Goal: Task Accomplishment & Management: Use online tool/utility

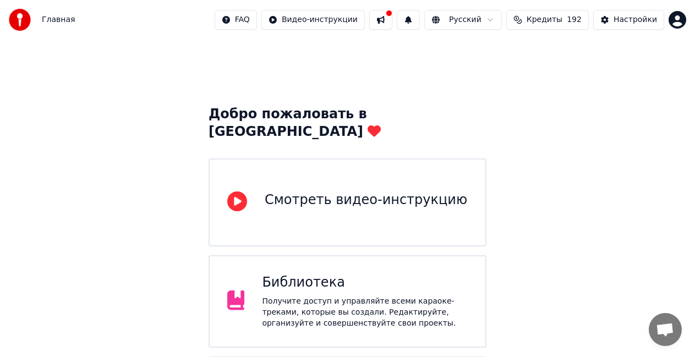
click at [404, 296] on div "Получите доступ и управляйте всеми караоке-треками, которые вы создали. Редакти…" at bounding box center [365, 312] width 206 height 33
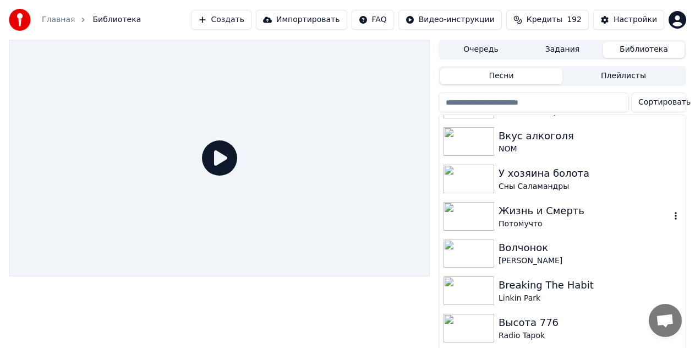
scroll to position [385, 0]
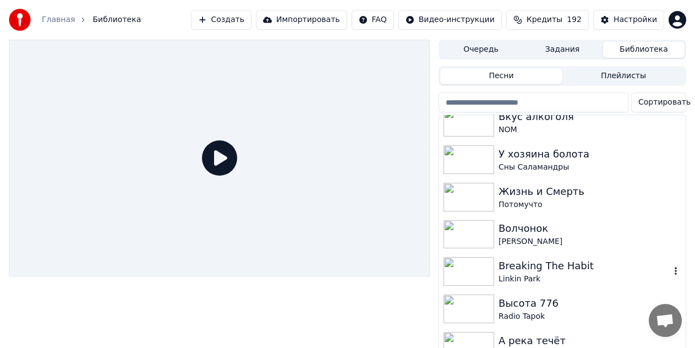
click at [557, 278] on div "Linkin Park" at bounding box center [584, 278] width 172 height 11
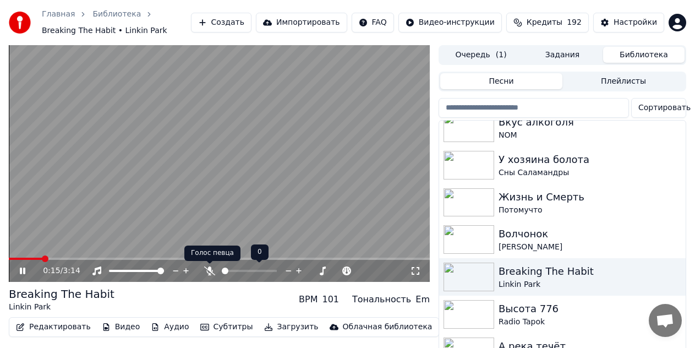
click at [210, 273] on icon at bounding box center [209, 270] width 11 height 9
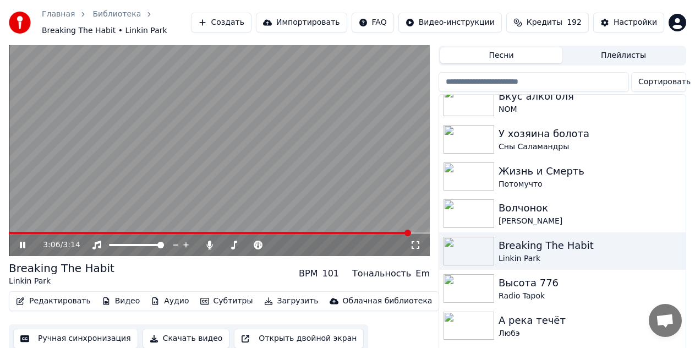
scroll to position [40, 0]
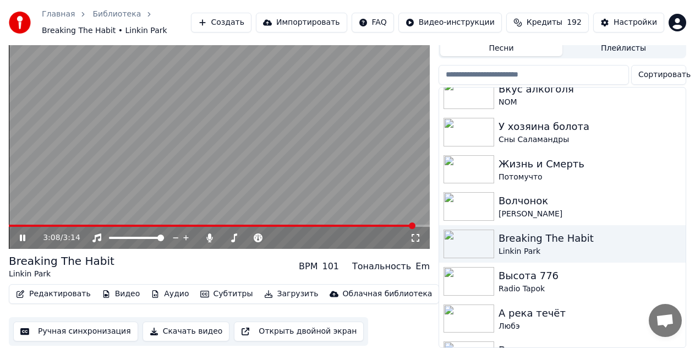
click at [177, 327] on button "Скачать видео" at bounding box center [185, 331] width 87 height 20
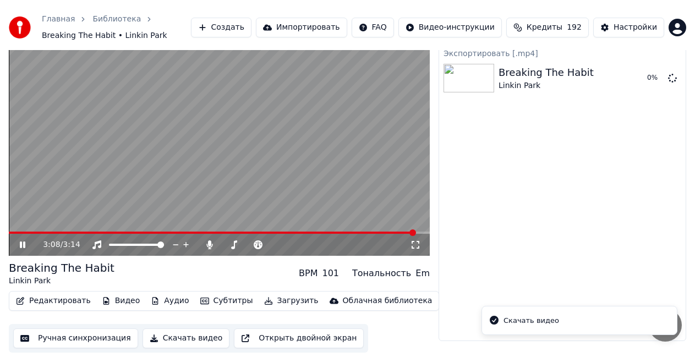
scroll to position [21, 0]
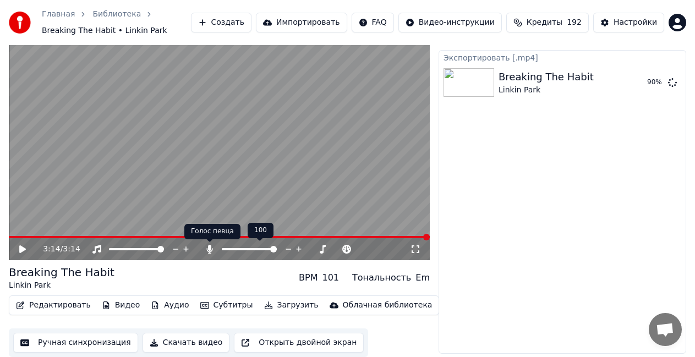
click at [205, 247] on icon at bounding box center [209, 249] width 11 height 9
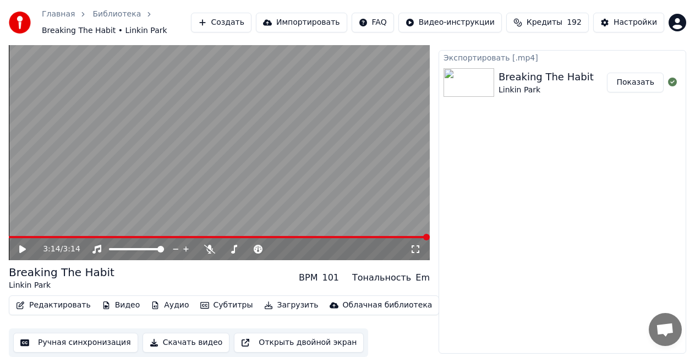
click at [186, 341] on button "Скачать видео" at bounding box center [185, 343] width 87 height 20
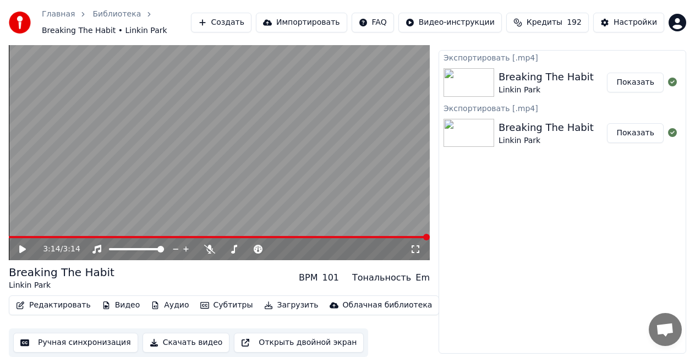
click at [120, 14] on link "Библиотека" at bounding box center [116, 14] width 48 height 11
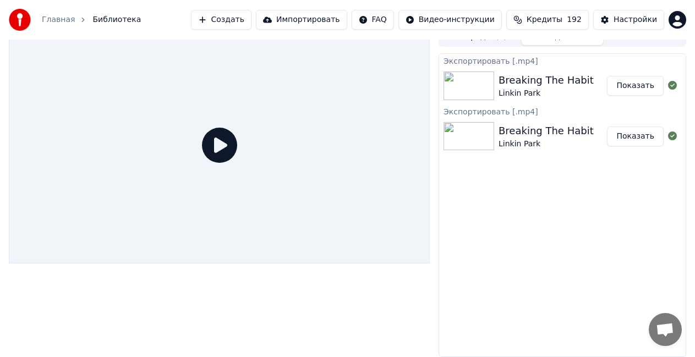
scroll to position [13, 0]
click at [112, 19] on span "Библиотека" at bounding box center [116, 19] width 48 height 11
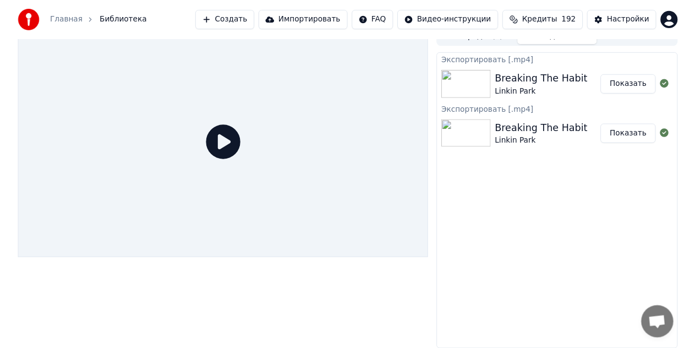
scroll to position [0, 0]
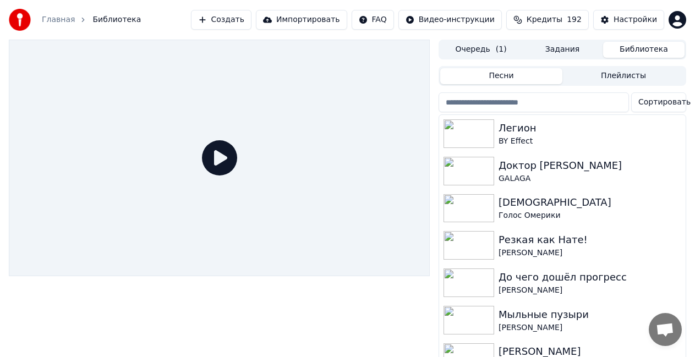
click at [655, 44] on button "Библиотека" at bounding box center [643, 50] width 81 height 16
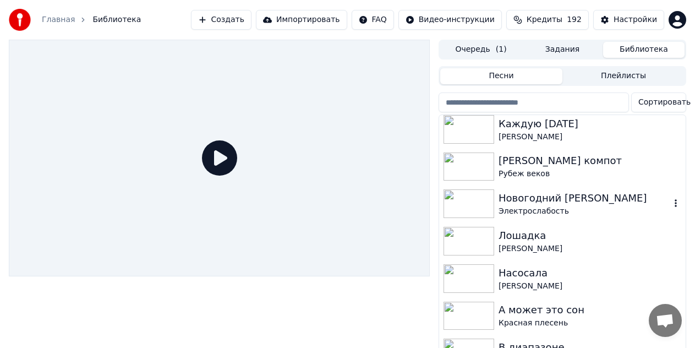
scroll to position [770, 0]
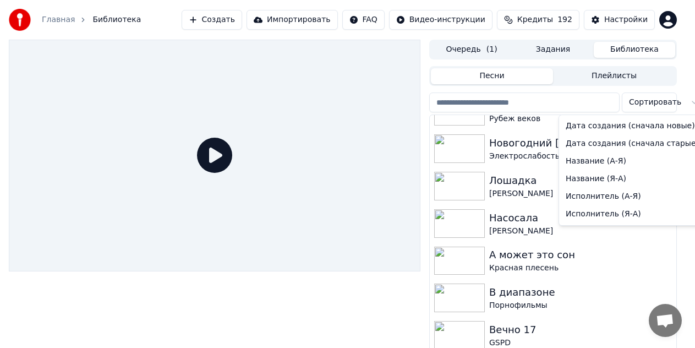
click at [669, 102] on html "Главная Библиотека Создать Импортировать FAQ Видео-инструкции Кредиты 192 Настр…" at bounding box center [347, 174] width 695 height 348
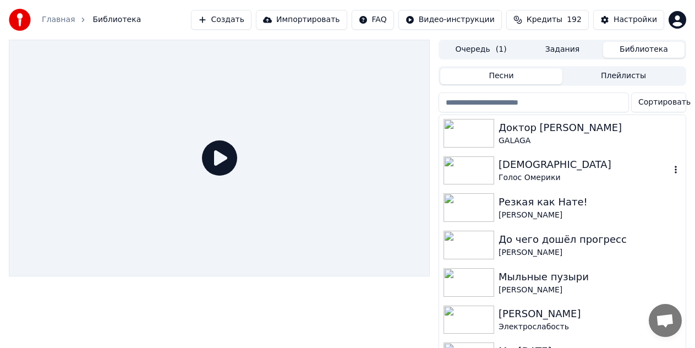
scroll to position [0, 0]
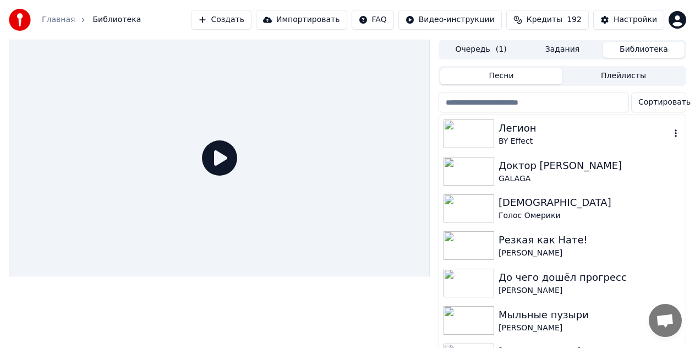
click at [580, 134] on div "Легион" at bounding box center [584, 127] width 172 height 15
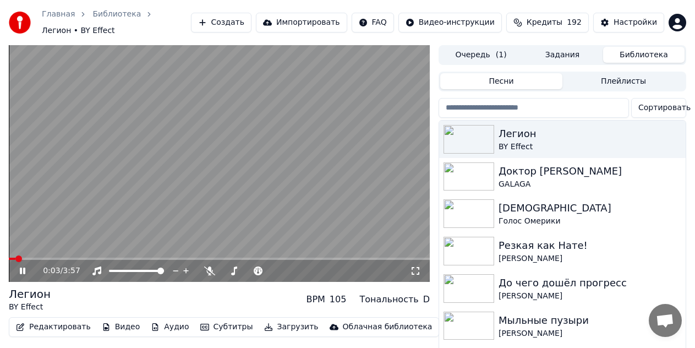
click at [212, 142] on video at bounding box center [219, 163] width 421 height 237
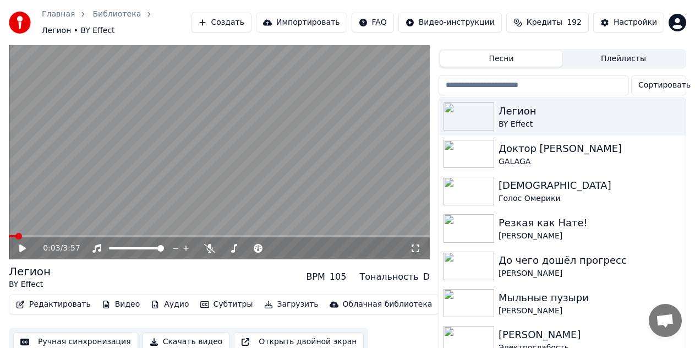
scroll to position [35, 0]
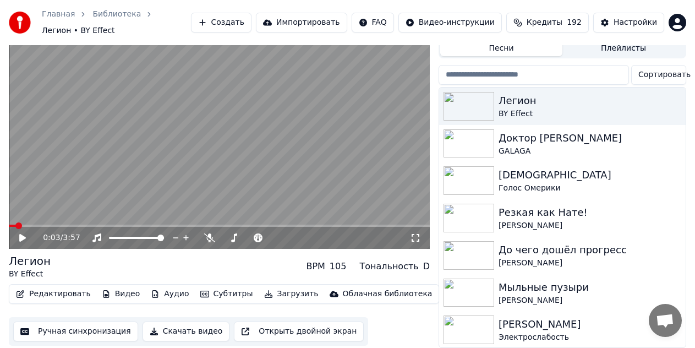
click at [91, 321] on button "Ручная синхронизация" at bounding box center [75, 331] width 125 height 20
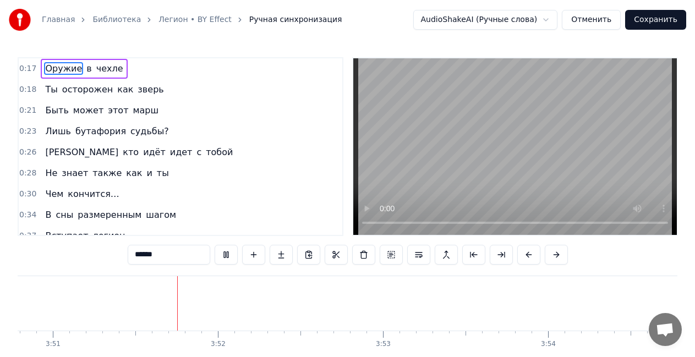
scroll to position [0, 38122]
click at [656, 17] on button "Сохранить" at bounding box center [655, 20] width 61 height 20
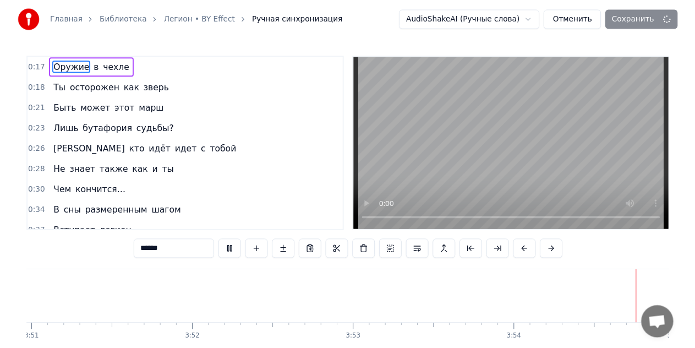
scroll to position [0, 38178]
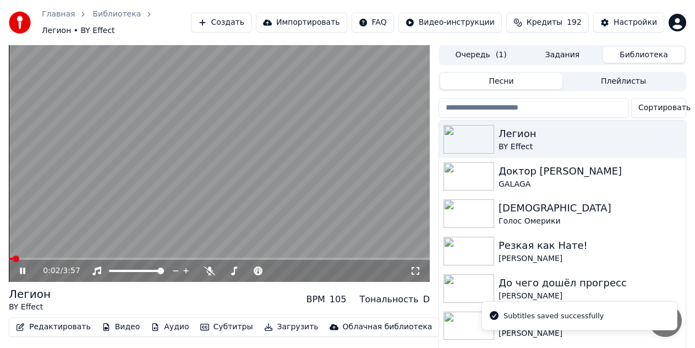
click at [195, 122] on video at bounding box center [219, 163] width 421 height 237
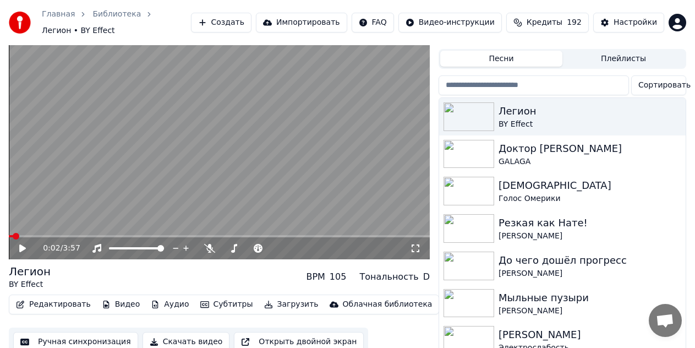
scroll to position [35, 0]
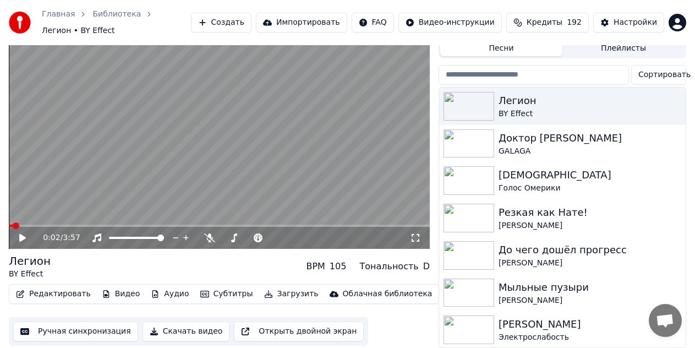
click at [202, 325] on button "Скачать видео" at bounding box center [185, 331] width 87 height 20
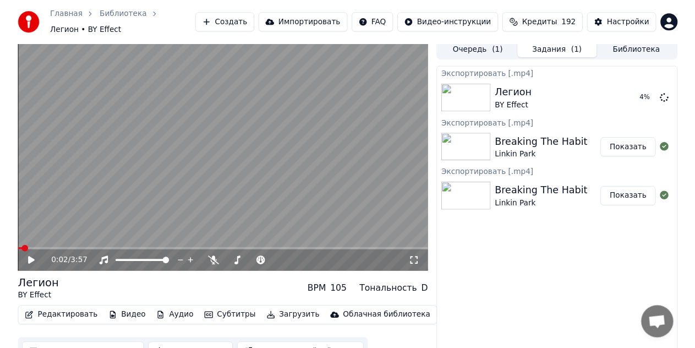
scroll to position [0, 0]
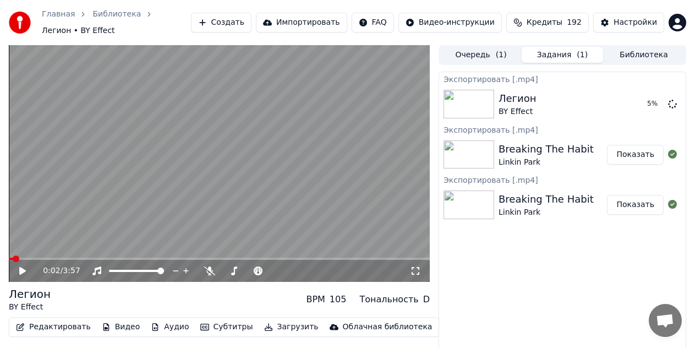
click at [650, 51] on button "Библиотека" at bounding box center [643, 55] width 81 height 16
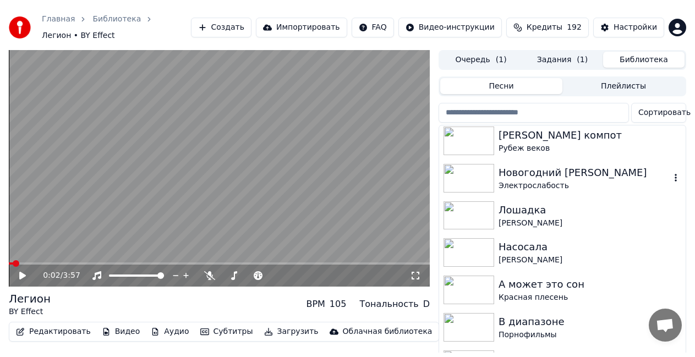
scroll to position [770, 0]
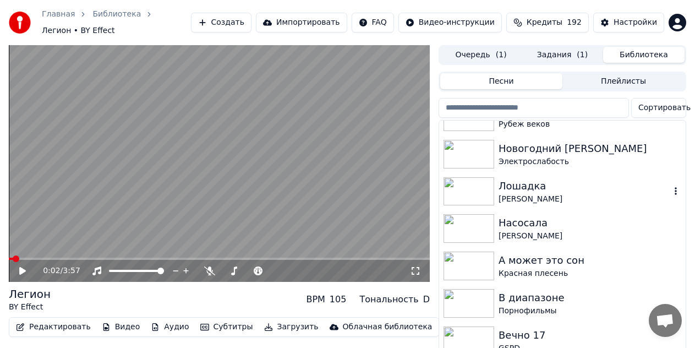
click at [561, 179] on div "Лошадка" at bounding box center [584, 185] width 172 height 15
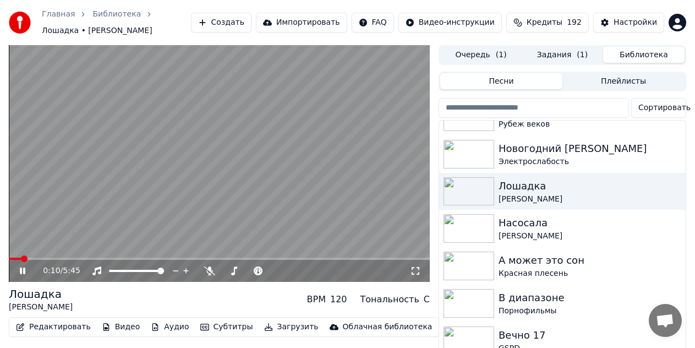
click at [25, 270] on icon at bounding box center [23, 270] width 6 height 7
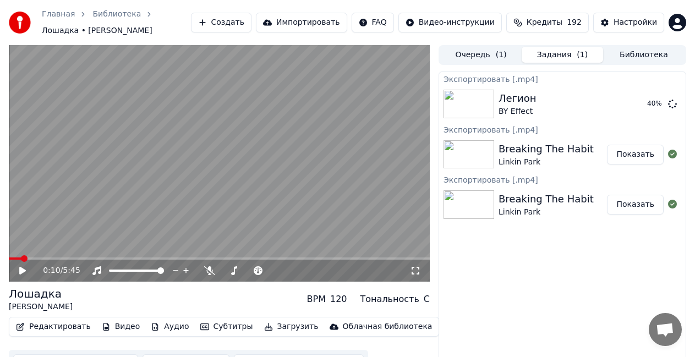
click at [546, 55] on button "Задания ( 1 )" at bounding box center [562, 55] width 81 height 16
click at [35, 329] on button "Редактировать" at bounding box center [54, 326] width 84 height 15
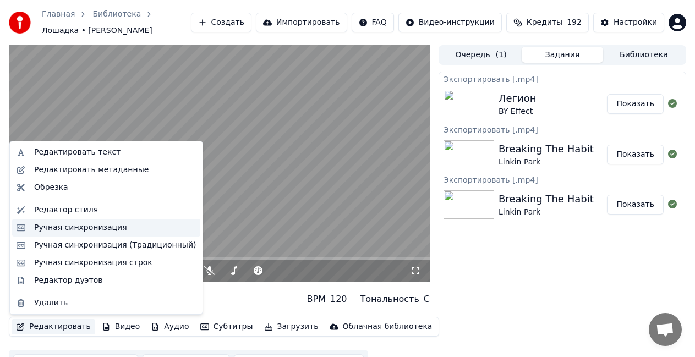
click at [80, 227] on div "Ручная синхронизация" at bounding box center [80, 227] width 93 height 11
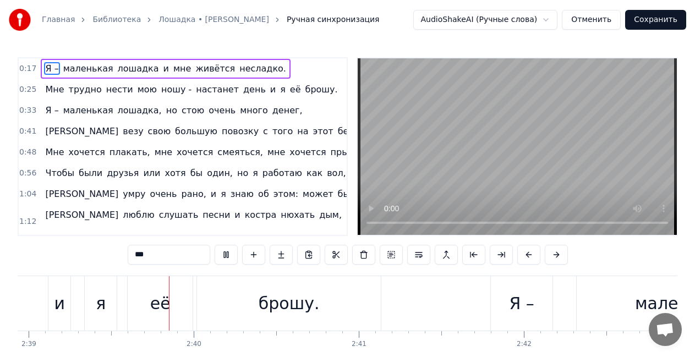
scroll to position [0, 26252]
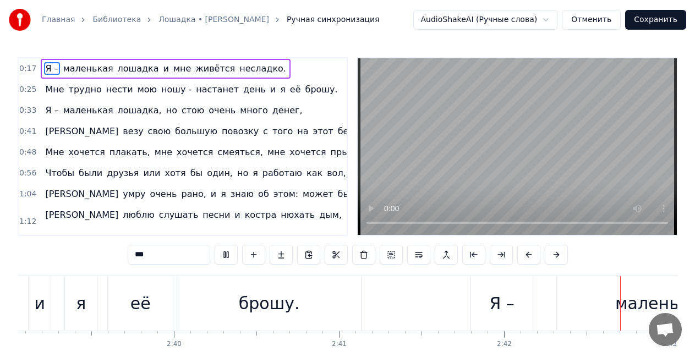
click at [482, 176] on video at bounding box center [517, 146] width 319 height 177
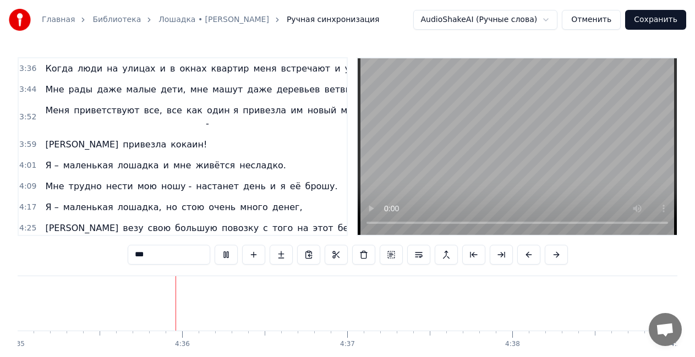
scroll to position [0, 45409]
type input "******"
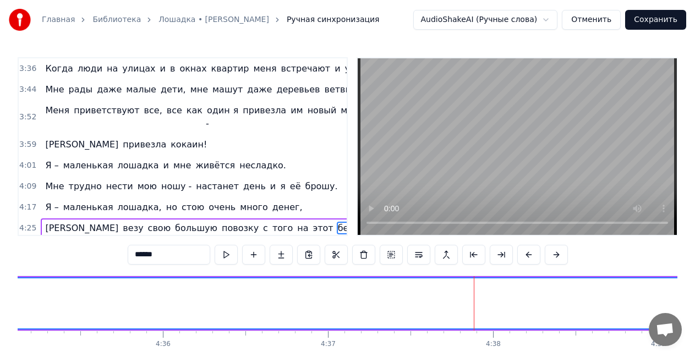
scroll to position [36, 0]
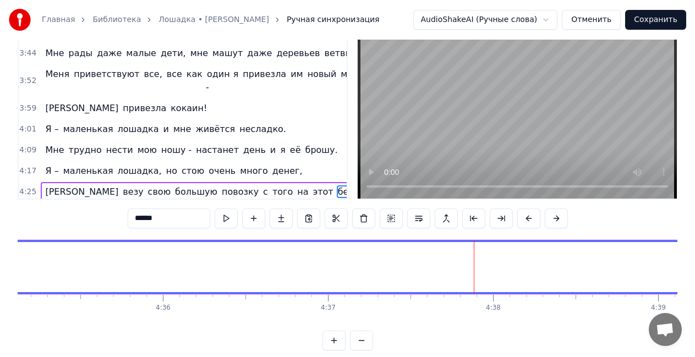
click at [337, 185] on span "берег." at bounding box center [352, 191] width 31 height 13
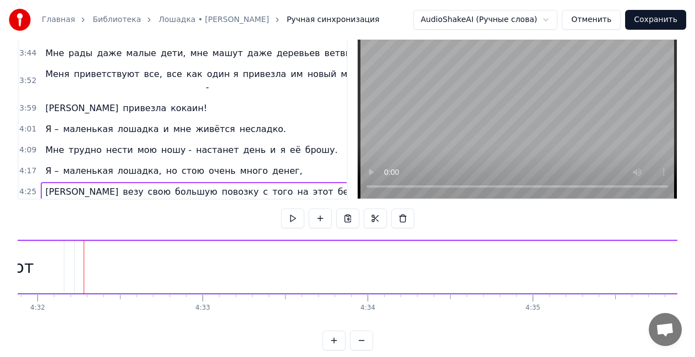
scroll to position [0, 44870]
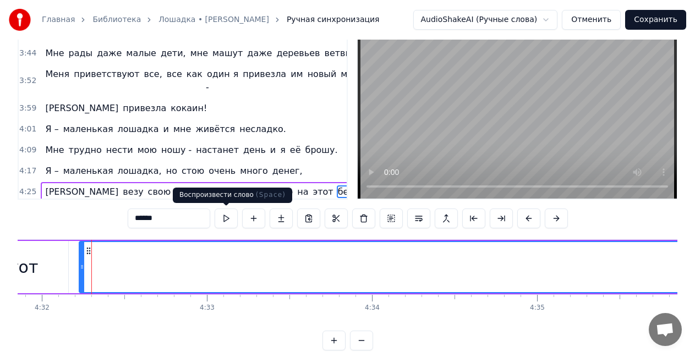
click at [227, 217] on button at bounding box center [226, 219] width 23 height 20
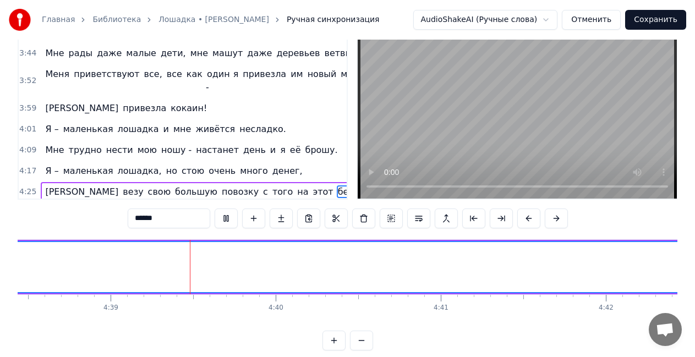
scroll to position [0, 46000]
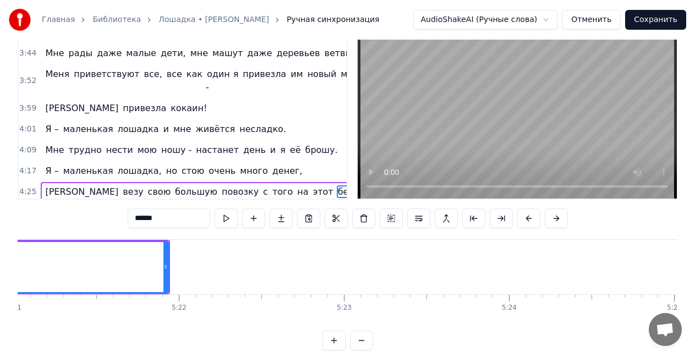
scroll to position [0, 53084]
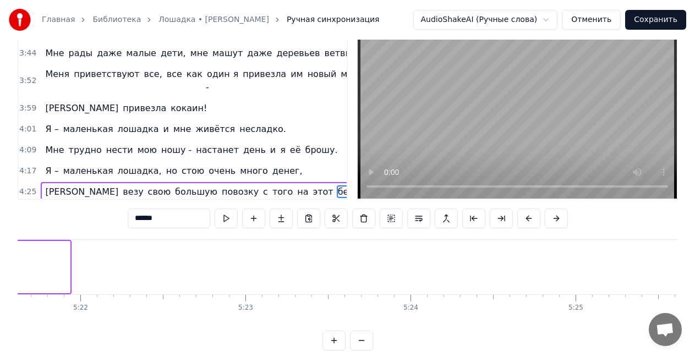
drag, startPoint x: 69, startPoint y: 268, endPoint x: 0, endPoint y: 263, distance: 69.0
click at [0, 263] on div "Главная Библиотека Лошадка • [PERSON_NAME] Ручная синхронизация AudioShakeAI (Р…" at bounding box center [347, 157] width 695 height 387
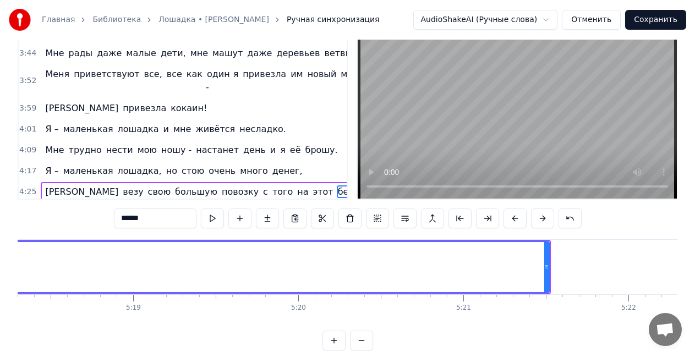
scroll to position [0, 52534]
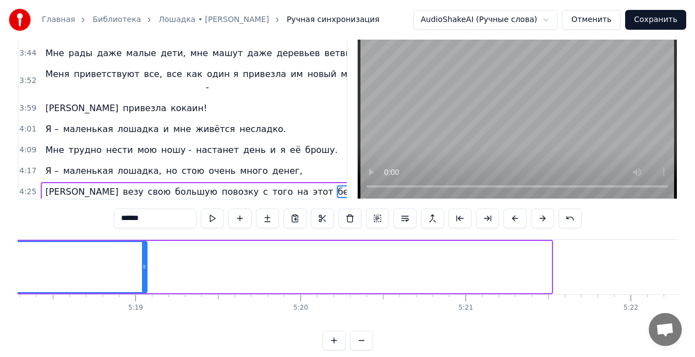
drag, startPoint x: 551, startPoint y: 271, endPoint x: 138, endPoint y: 293, distance: 413.2
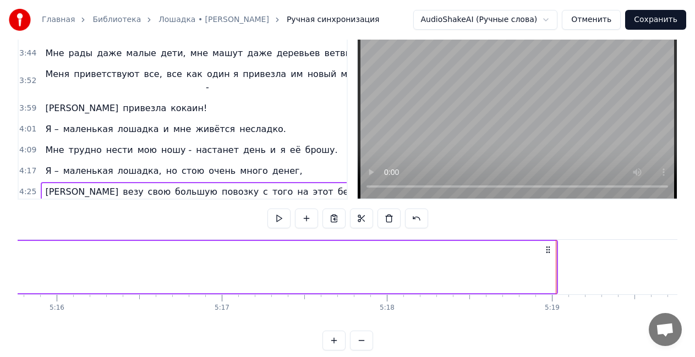
scroll to position [0, 52116]
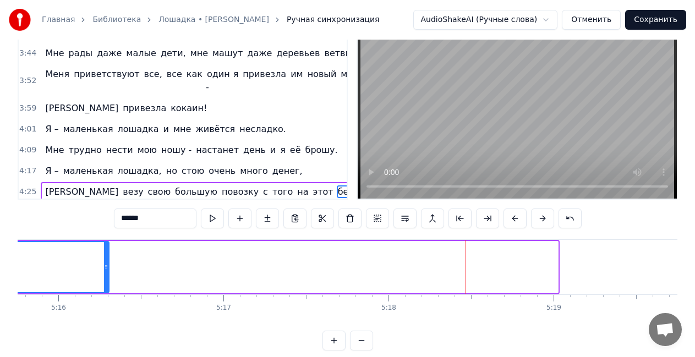
drag, startPoint x: 556, startPoint y: 269, endPoint x: 106, endPoint y: 289, distance: 450.5
click at [106, 289] on div at bounding box center [106, 267] width 4 height 50
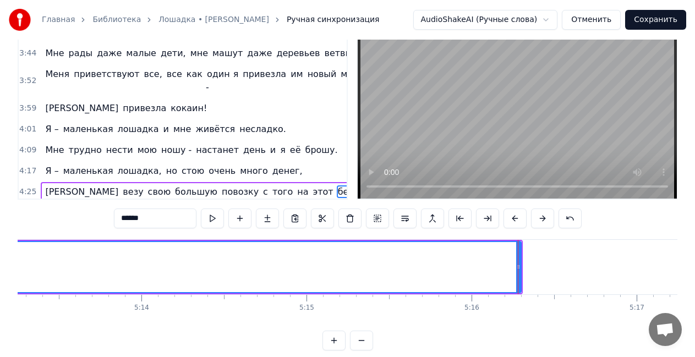
scroll to position [0, 51698]
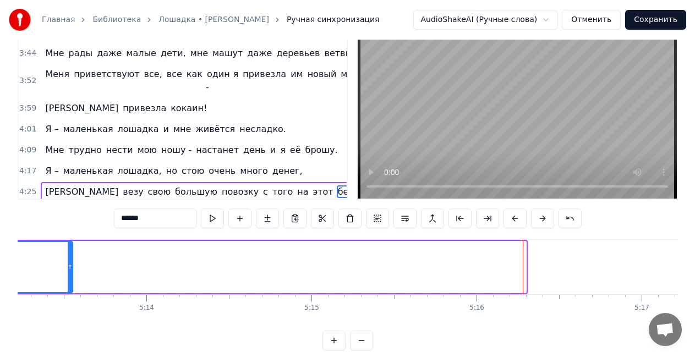
drag, startPoint x: 524, startPoint y: 269, endPoint x: 65, endPoint y: 306, distance: 460.3
click at [65, 306] on div "Я – маленькая лошадка и мне живётся несладко. Мне трудно нести мою ношу - наста…" at bounding box center [348, 280] width 660 height 83
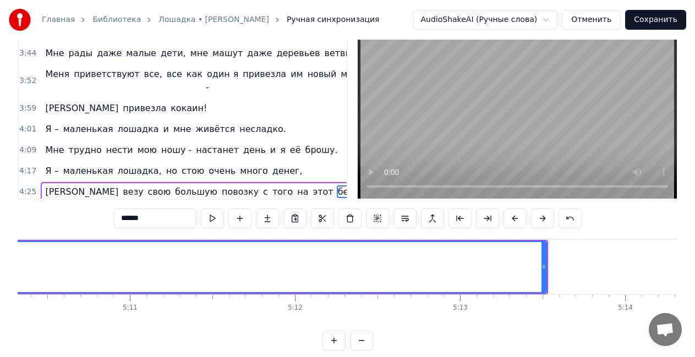
scroll to position [0, 51214]
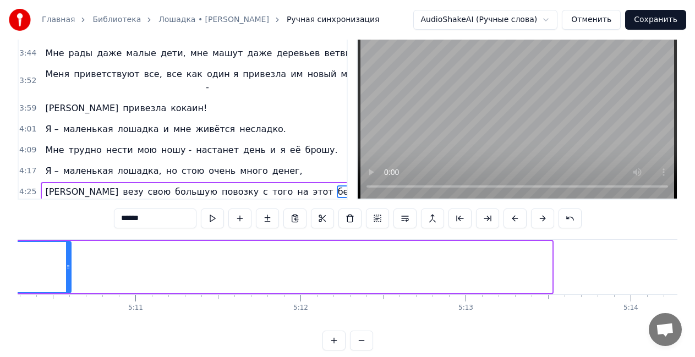
drag, startPoint x: 550, startPoint y: 268, endPoint x: 57, endPoint y: 287, distance: 492.8
click at [66, 284] on div at bounding box center [68, 267] width 4 height 50
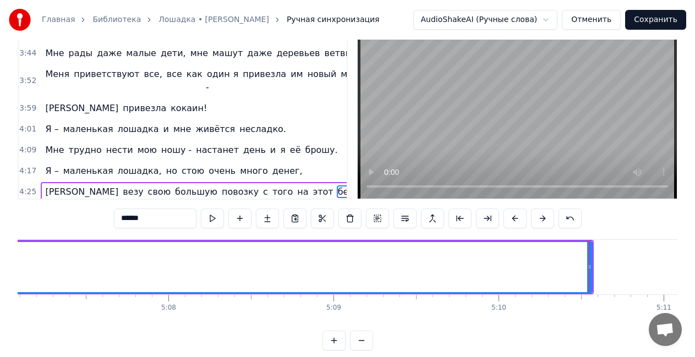
scroll to position [0, 50674]
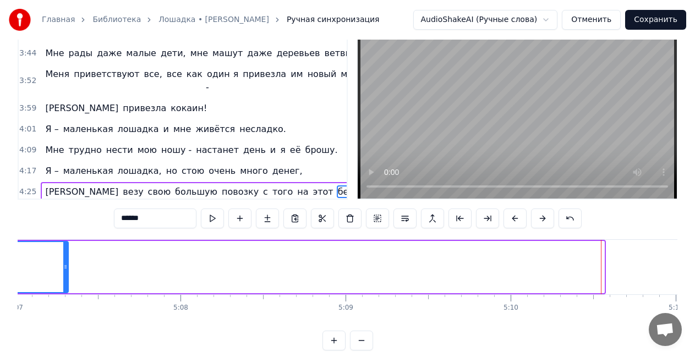
drag, startPoint x: 603, startPoint y: 270, endPoint x: 67, endPoint y: 294, distance: 536.4
click at [67, 294] on div "Я – маленькая лошадка и мне живётся несладко. Мне трудно нести мою ношу - наста…" at bounding box center [348, 280] width 660 height 83
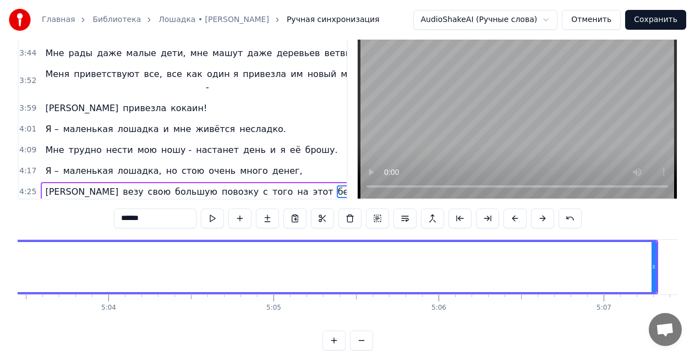
scroll to position [0, 50079]
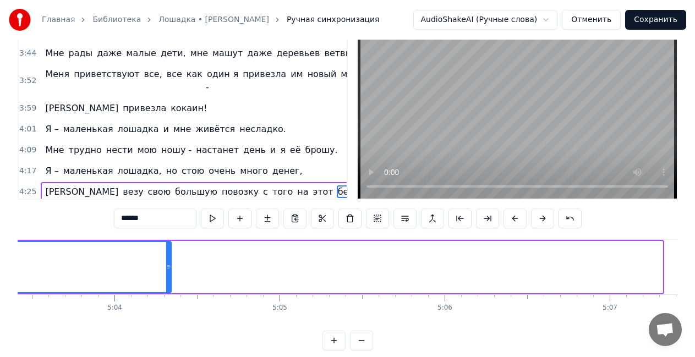
drag, startPoint x: 659, startPoint y: 268, endPoint x: 167, endPoint y: 299, distance: 493.4
click at [168, 298] on div "Я – маленькая лошадка и мне живётся несладко. Мне трудно нести мою ношу - наста…" at bounding box center [348, 280] width 660 height 83
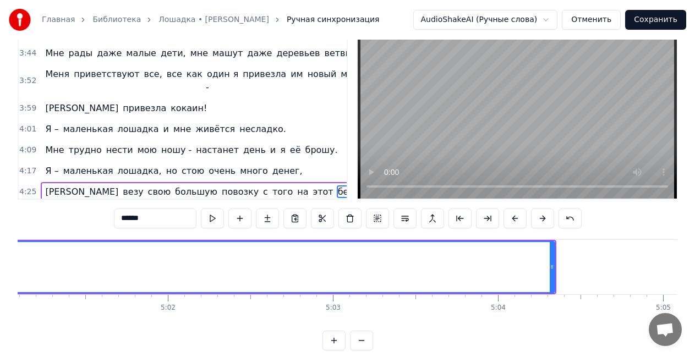
scroll to position [0, 49683]
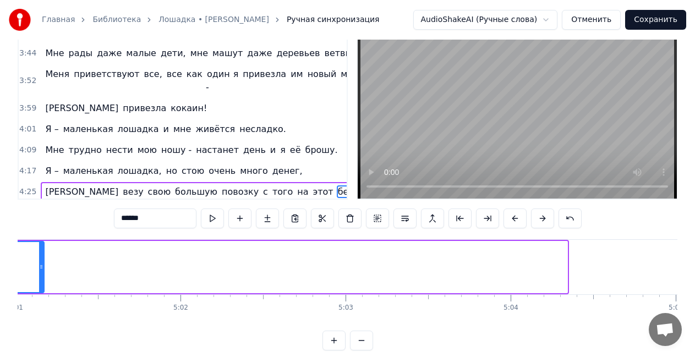
drag, startPoint x: 565, startPoint y: 269, endPoint x: 41, endPoint y: 306, distance: 525.1
click at [41, 306] on div "Я – маленькая лошадка и мне живётся несладко. Мне трудно нести мою ношу - наста…" at bounding box center [348, 280] width 660 height 83
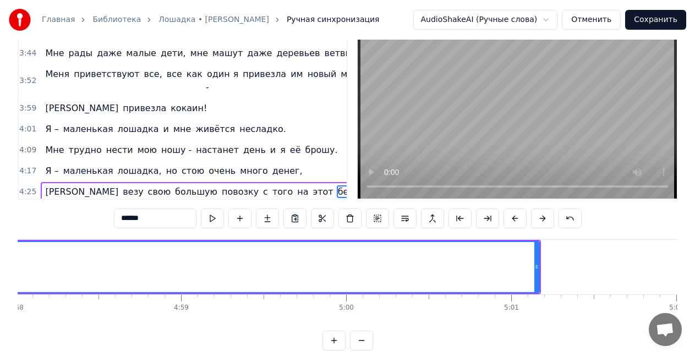
scroll to position [0, 49177]
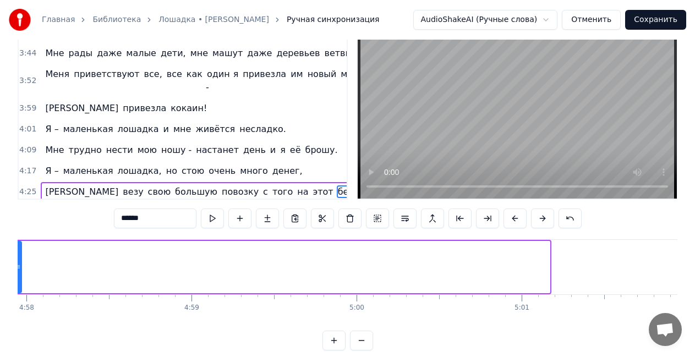
drag, startPoint x: 548, startPoint y: 271, endPoint x: 20, endPoint y: 338, distance: 532.4
click at [20, 338] on div "0:17 Я – маленькая лошадка и мне живётся несладко. 0:25 Мне трудно нести мою но…" at bounding box center [348, 186] width 660 height 330
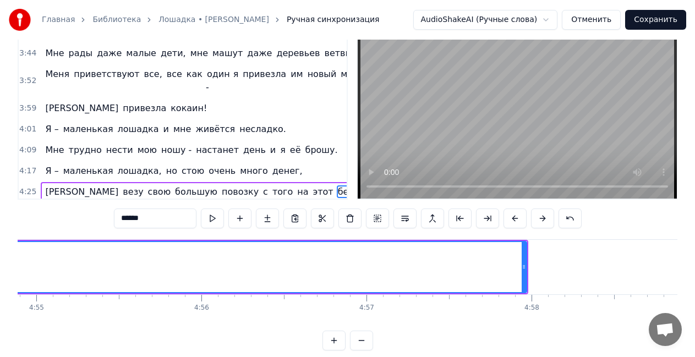
scroll to position [0, 48671]
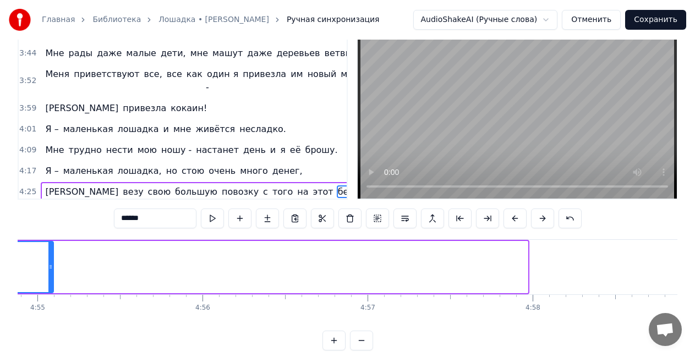
drag, startPoint x: 525, startPoint y: 267, endPoint x: 51, endPoint y: 320, distance: 477.2
click at [51, 320] on div "Я – маленькая лошадка и мне живётся несладко. Мне трудно нести мою ношу - наста…" at bounding box center [348, 280] width 660 height 83
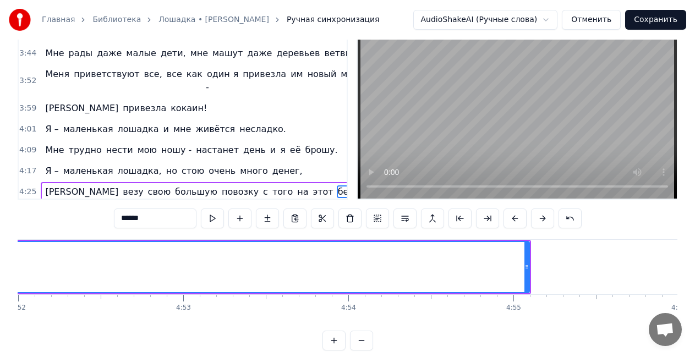
scroll to position [0, 48121]
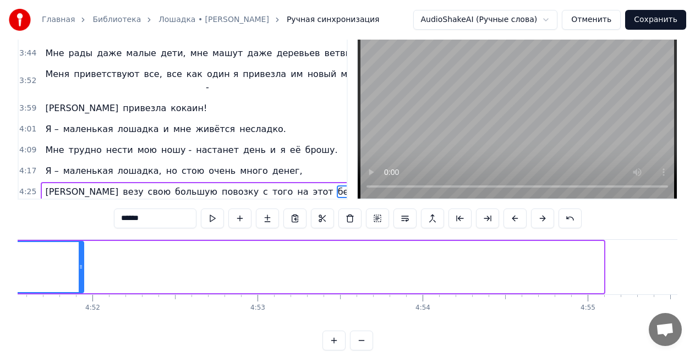
drag, startPoint x: 601, startPoint y: 268, endPoint x: 63, endPoint y: 322, distance: 540.2
click at [70, 322] on div "Я – маленькая лошадка и мне живётся несладко. Мне трудно нести мою ношу - наста…" at bounding box center [348, 280] width 660 height 83
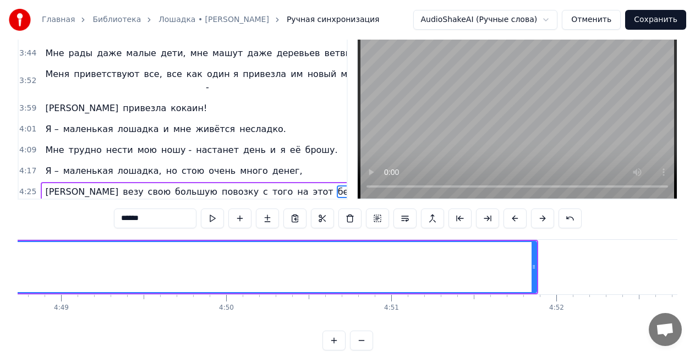
scroll to position [0, 47637]
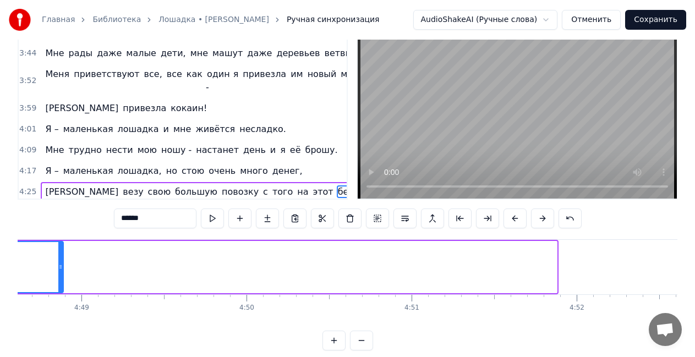
drag, startPoint x: 554, startPoint y: 264, endPoint x: 54, endPoint y: 318, distance: 503.0
click at [54, 319] on div "Я – маленькая лошадка и мне живётся несладко. Мне трудно нести мою ношу - наста…" at bounding box center [348, 280] width 660 height 83
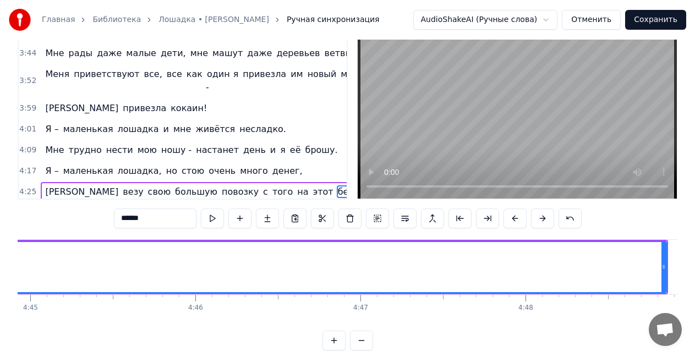
scroll to position [0, 47020]
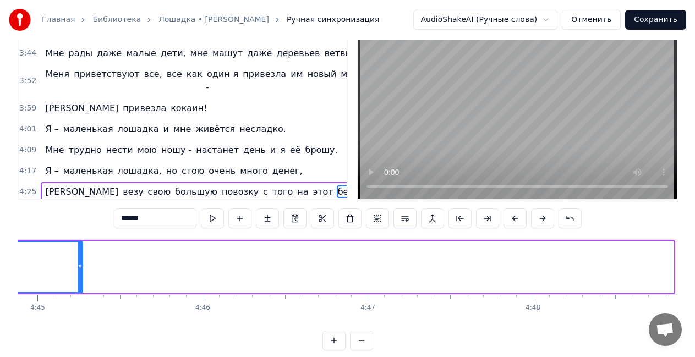
drag, startPoint x: 670, startPoint y: 270, endPoint x: 73, endPoint y: 305, distance: 598.5
click at [75, 306] on div "Я – маленькая лошадка и мне живётся несладко. Мне трудно нести мою ношу - наста…" at bounding box center [348, 280] width 660 height 83
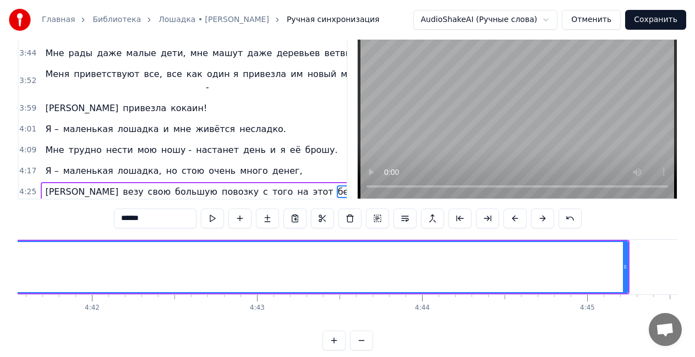
scroll to position [0, 46470]
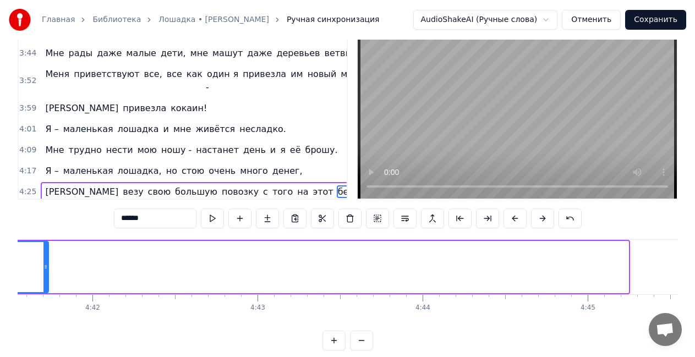
drag, startPoint x: 627, startPoint y: 263, endPoint x: 46, endPoint y: 310, distance: 582.4
click at [46, 310] on div "Я – маленькая лошадка и мне живётся несладко. Мне трудно нести мою ношу - наста…" at bounding box center [348, 280] width 660 height 83
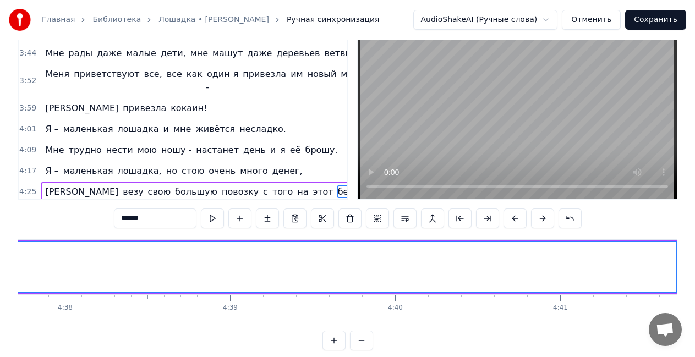
scroll to position [0, 45832]
click at [207, 224] on button at bounding box center [212, 219] width 23 height 20
click at [327, 268] on div "берег." at bounding box center [451, 267] width 1568 height 50
click at [176, 218] on input "******" at bounding box center [155, 219] width 83 height 20
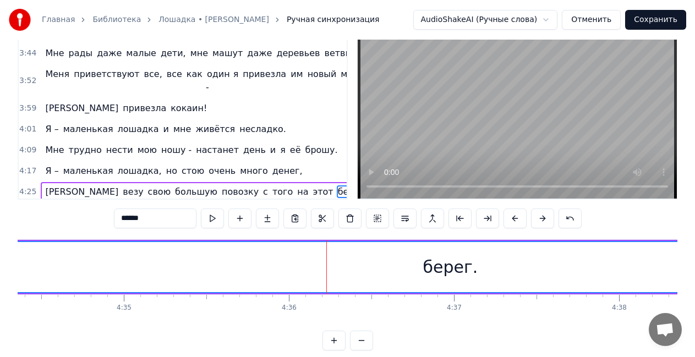
click at [133, 217] on input "******" at bounding box center [155, 219] width 83 height 20
click at [135, 219] on input "******" at bounding box center [155, 219] width 83 height 20
type input "*********"
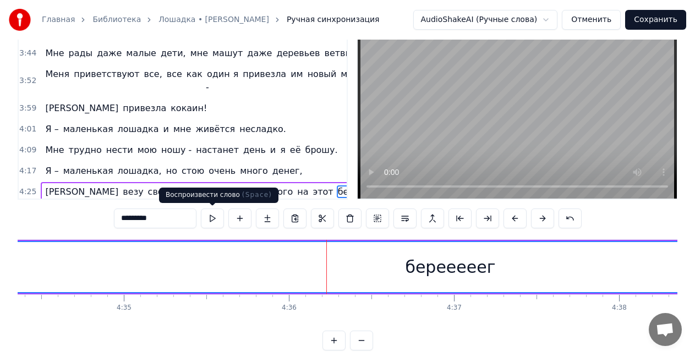
click at [213, 215] on button at bounding box center [212, 219] width 23 height 20
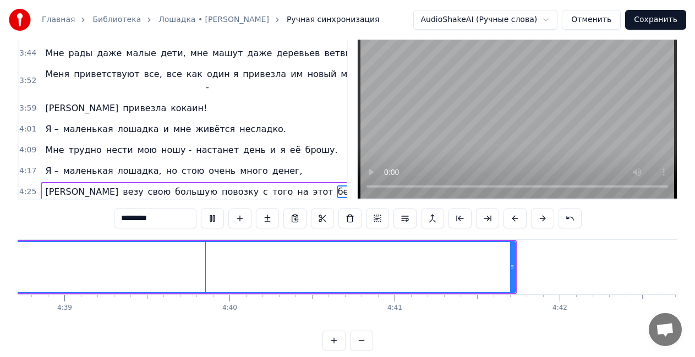
scroll to position [0, 46047]
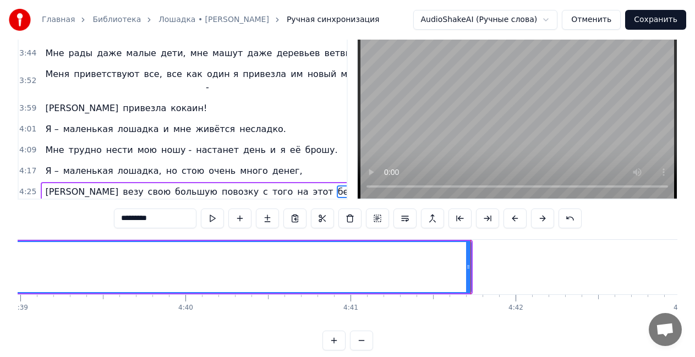
click at [653, 20] on button "Сохранить" at bounding box center [655, 20] width 61 height 20
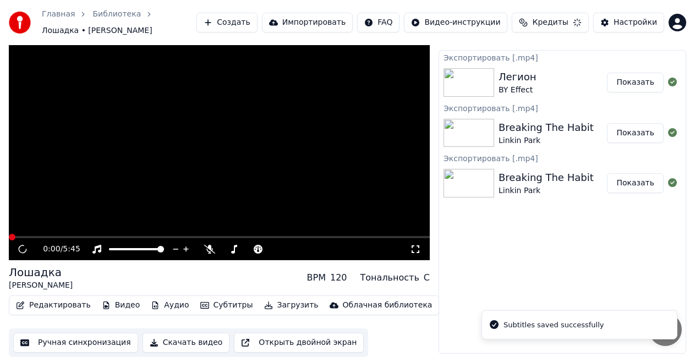
scroll to position [21, 0]
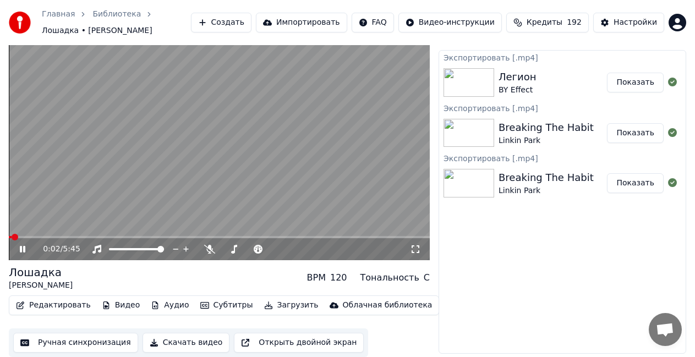
click at [260, 132] on video at bounding box center [219, 142] width 421 height 237
click at [193, 341] on button "Скачать видео" at bounding box center [185, 343] width 87 height 20
